Goal: Information Seeking & Learning: Find specific fact

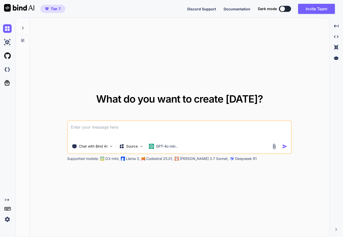
click at [8, 216] on img at bounding box center [7, 219] width 9 height 9
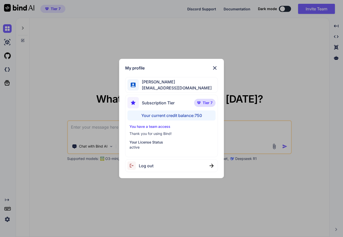
click at [80, 78] on div "My profile [PERSON_NAME] [PERSON_NAME][EMAIL_ADDRESS][DOMAIN_NAME] Subscription…" at bounding box center [171, 118] width 343 height 237
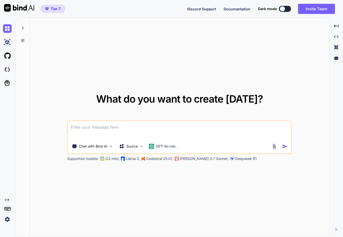
type textarea "x"
click at [90, 133] on textarea at bounding box center [179, 130] width 223 height 19
type textarea "k"
type textarea "x"
type textarea "ky"
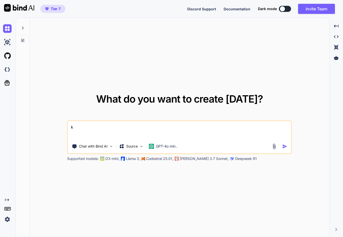
type textarea "x"
type textarea "きゅ"
type textarea "x"
type textarea "きゅお"
type textarea "x"
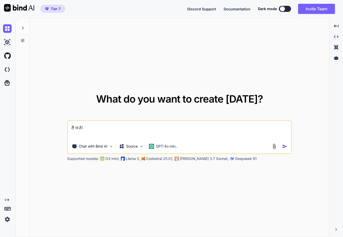
type textarea "きゅおh"
type textarea "x"
type textarea "きゅおは"
type textarea "x"
type textarea "きゅおはn"
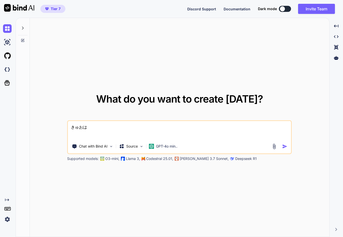
type textarea "x"
type textarea "きゅおはな"
type textarea "x"
type textarea "きゅおはなn"
type textarea "x"
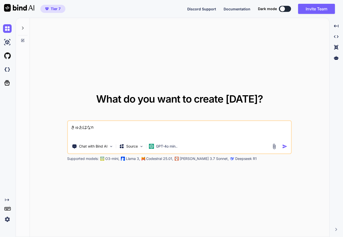
type textarea "きゅおはな"
type textarea "x"
type textarea "きゅおは"
type textarea "x"
type textarea "きゅお"
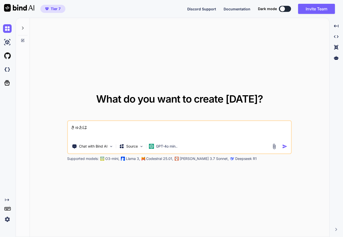
type textarea "x"
type textarea "きゅ"
type textarea "x"
type textarea "き"
type textarea "x"
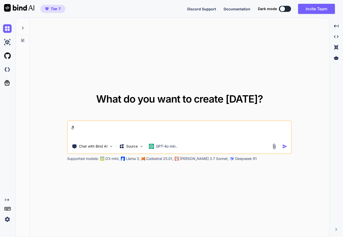
type textarea "x"
type textarea "s"
type textarea "x"
type textarea "せ"
type textarea "x"
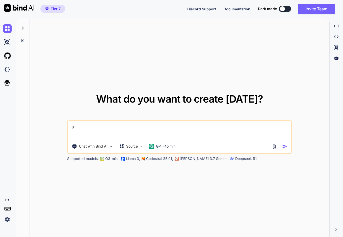
type textarea "せい"
type textarea "x"
type textarea "せいs"
type textarea "x"
type textarea "せいさ"
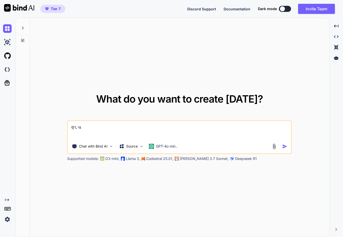
type textarea "x"
type textarea "せいさn"
type textarea "x"
type textarea "せいさん"
type textarea "x"
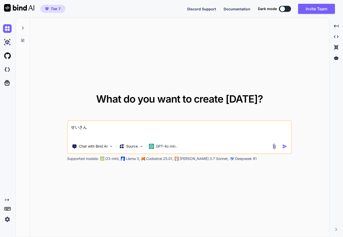
type textarea "せいさんs"
type textarea "x"
type textarea "せいさんsy"
type textarea "x"
type textarea "せいさんしゃ"
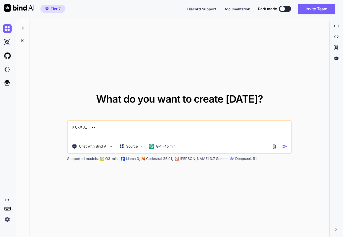
type textarea "x"
type textarea "せいさんしゃm"
type textarea "x"
type textarea "せいさんしゃむ"
type textarea "x"
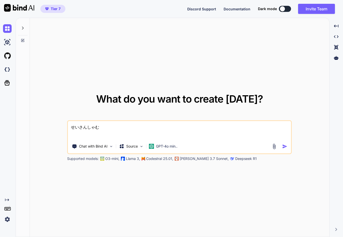
type textarea "せいさんしゃむk"
type textarea "x"
type textarea "せいさんしゃむけ"
type textarea "x"
type textarea "せいさんしゃむけw"
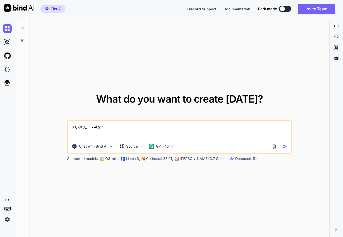
type textarea "x"
type textarea "せいさんしゃむけを"
type textarea "x"
type textarea "生産者向けを"
type textarea "x"
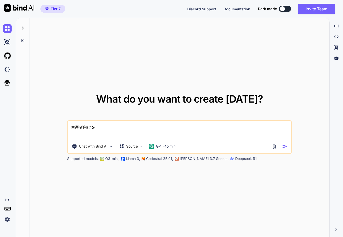
type textarea "生産者向けをh"
type textarea "x"
type textarea "生産者向けをほ"
type textarea "x"
type textarea "生産者向けをほk"
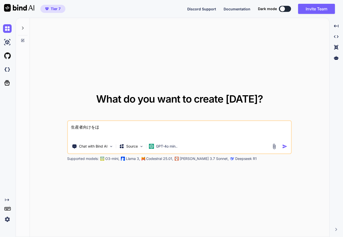
type textarea "x"
type textarea "生産者向けをほか"
type textarea "x"
type textarea "生産者向けをほかn"
type textarea "x"
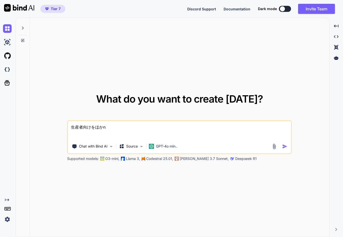
type textarea "生産者向けをほかの"
type textarea "x"
type textarea "生産者向けをほかのい"
type textarea "x"
type textarea "生産者向けをほかのいい"
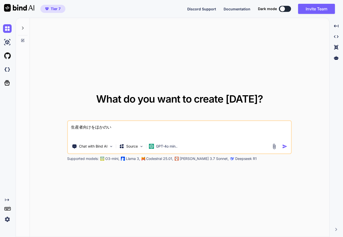
type textarea "x"
type textarea "生産者向けをほかのいいk"
type textarea "x"
type textarea "生産者向けをほかのいいか"
type textarea "x"
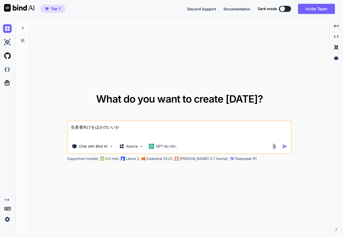
type textarea "生産者向けをほかのいいかt"
type textarea "x"
type textarea "生産者向けをほかのいいかた"
type textarea "x"
type textarea "生産者向けをほかのいいかたd"
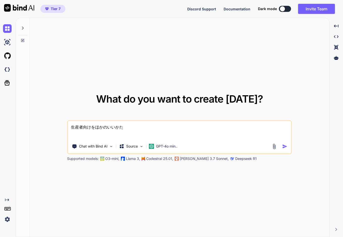
type textarea "x"
type textarea "生産者向けをほかのいいかたで"
type textarea "x"
type textarea "生産者向けを他の言い方で"
type textarea "x"
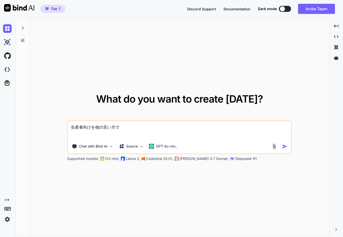
type textarea "生産者向けを他の言い方で。"
type textarea "x"
type textarea "生産者向けを他の言い方で。"
click at [166, 146] on p "GPT-4o min.." at bounding box center [166, 145] width 21 height 5
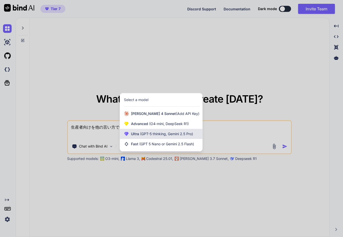
click at [165, 135] on span "(GPT-5 thinking, Gemini 2.5 Pro)" at bounding box center [166, 133] width 54 height 4
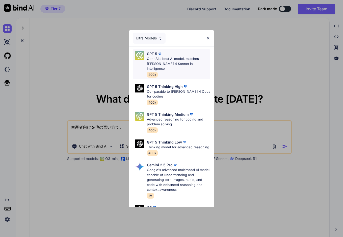
click at [170, 67] on div "GPT 5 OpenAI's best AI model, matches [PERSON_NAME] 4 Sonnet in Intelligence 40…" at bounding box center [179, 64] width 64 height 26
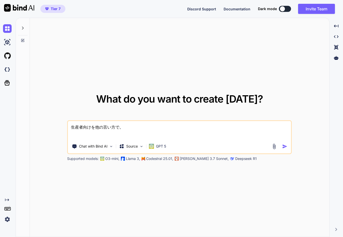
click at [284, 146] on img "button" at bounding box center [284, 145] width 5 height 5
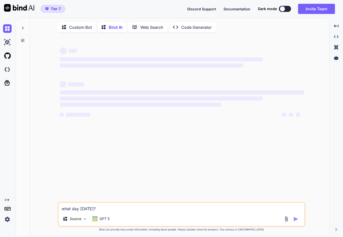
type textarea "x"
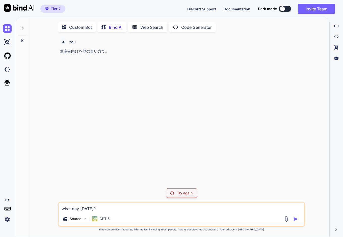
scroll to position [2, 0]
